Goal: Participate in discussion

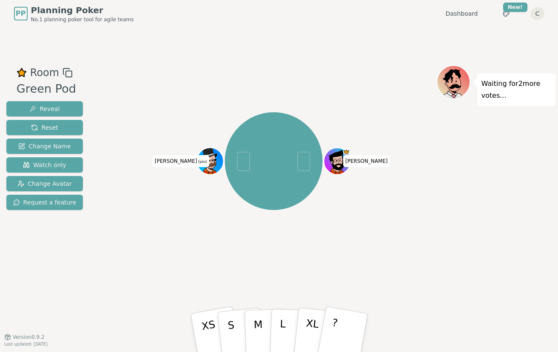
click at [245, 238] on div "[PERSON_NAME] (you)" at bounding box center [273, 160] width 325 height 161
click at [233, 336] on p "S" at bounding box center [231, 334] width 11 height 46
click at [235, 254] on div "Lost connection to the server. Reconnecting... ( 1 ) [PERSON_NAME] (you)" at bounding box center [273, 182] width 325 height 234
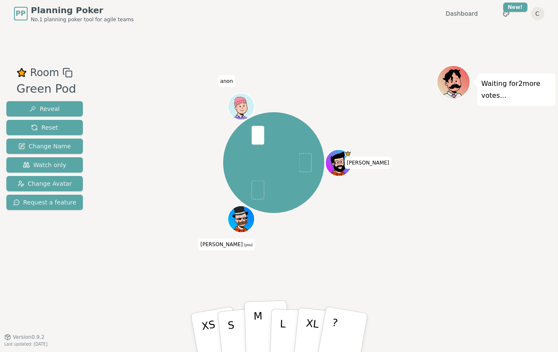
click at [251, 333] on button "M" at bounding box center [266, 332] width 45 height 65
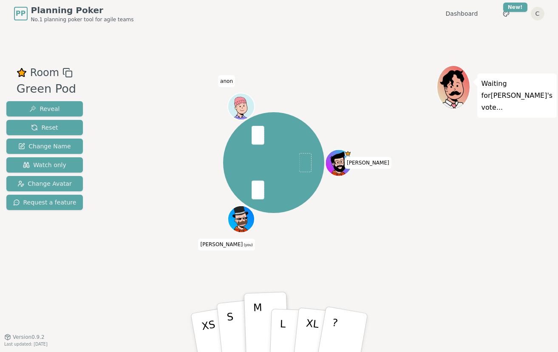
click at [237, 328] on button "S" at bounding box center [240, 333] width 49 height 68
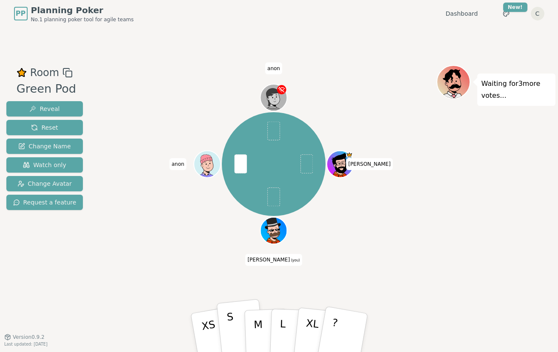
click at [232, 324] on p "S" at bounding box center [231, 334] width 11 height 46
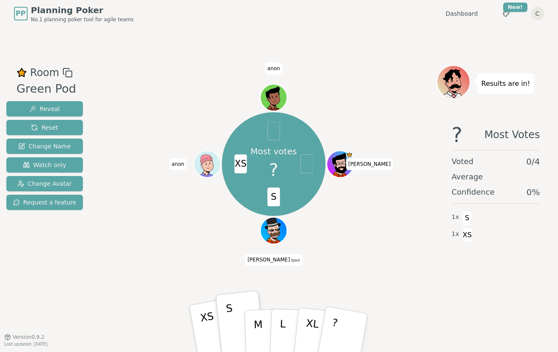
click at [203, 329] on p "XS" at bounding box center [209, 334] width 21 height 48
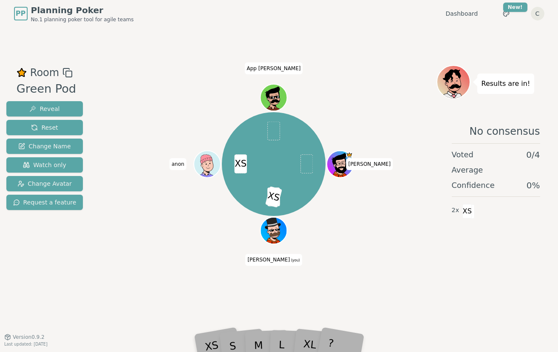
click at [311, 271] on div "S XS XS Barry Carl (you) anon App Carl" at bounding box center [273, 182] width 325 height 234
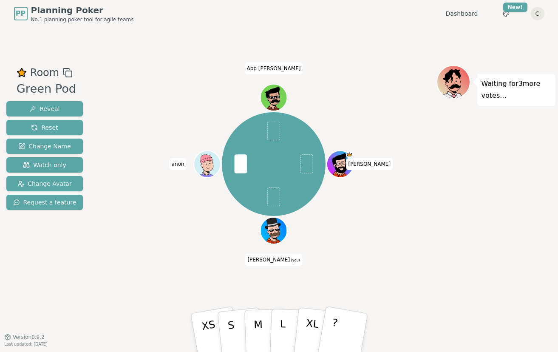
click at [180, 192] on div "Barry Carl (you) anon App Carl" at bounding box center [273, 163] width 325 height 167
click at [228, 339] on button "S" at bounding box center [240, 333] width 49 height 68
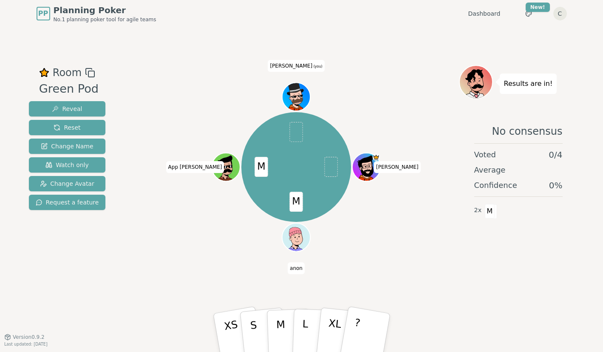
click at [515, 83] on p "Results are in!" at bounding box center [528, 84] width 49 height 12
click at [480, 86] on icon at bounding box center [477, 86] width 12 height 5
click at [434, 128] on div "M M Barry anon App Carl Carl (you)" at bounding box center [296, 166] width 325 height 173
